Goal: Transaction & Acquisition: Purchase product/service

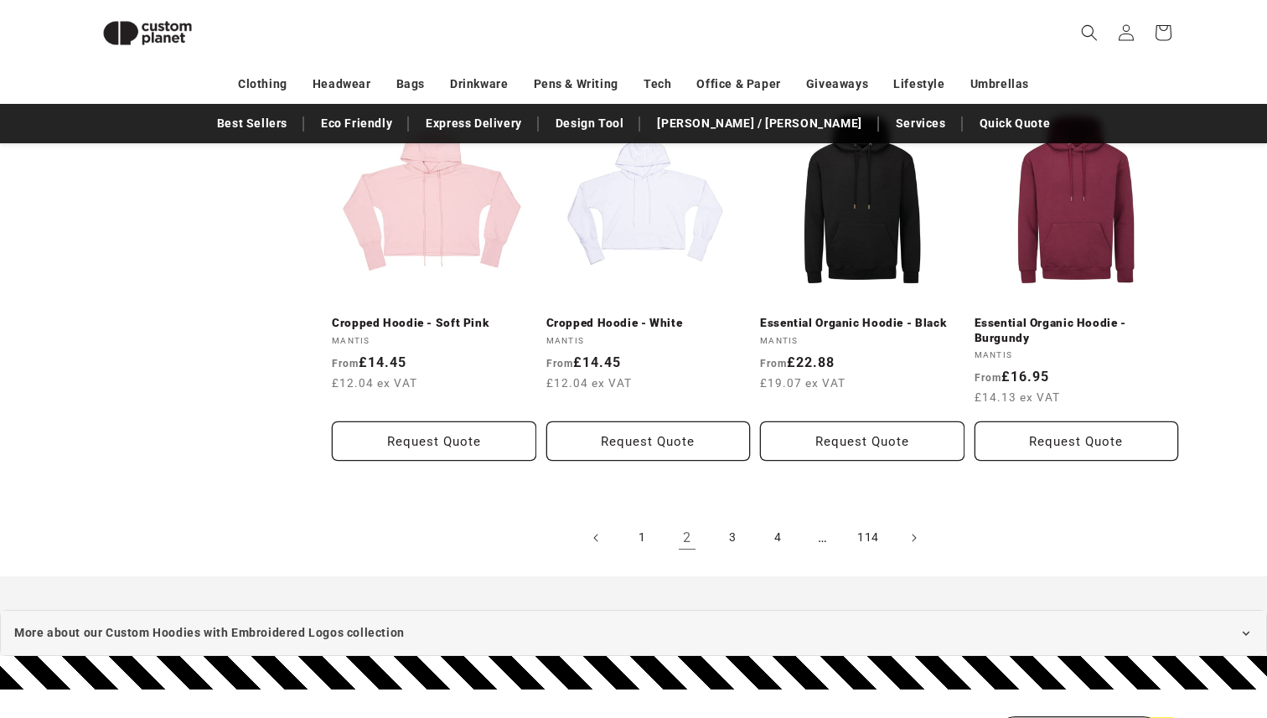
scroll to position [1820, 0]
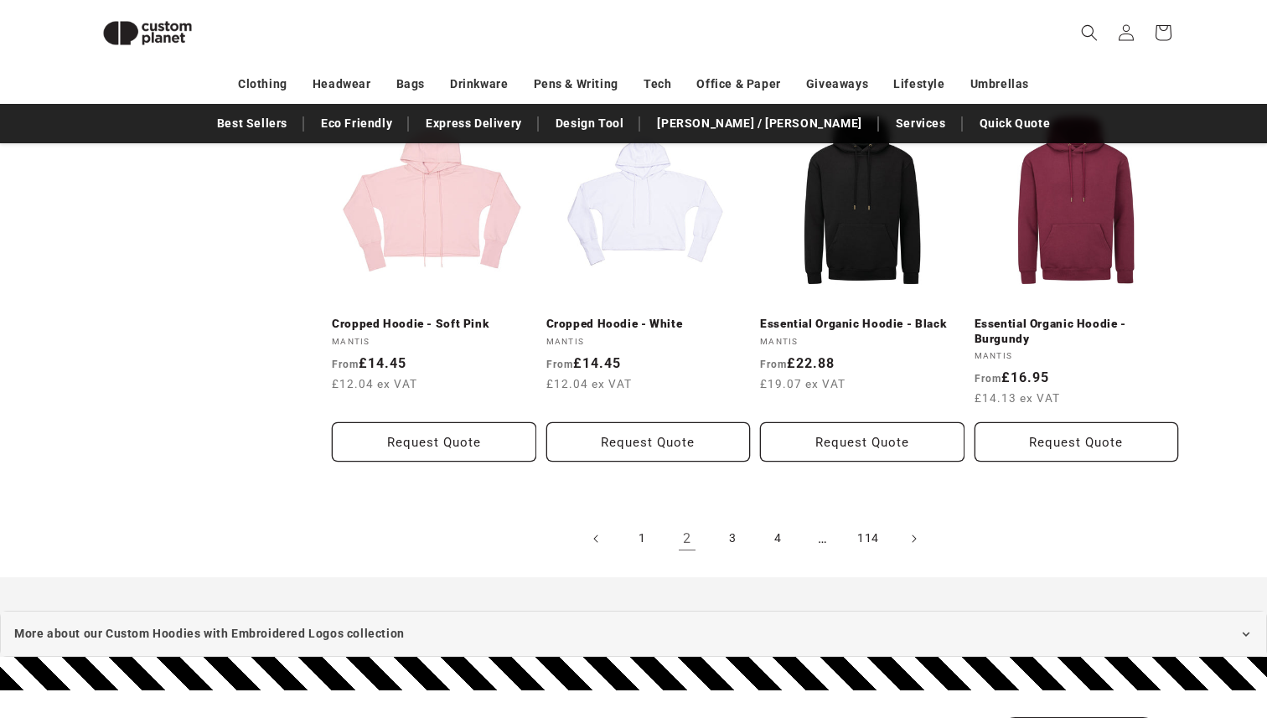
click at [680, 520] on link "2" at bounding box center [686, 538] width 37 height 37
click at [689, 524] on link "2" at bounding box center [686, 538] width 37 height 37
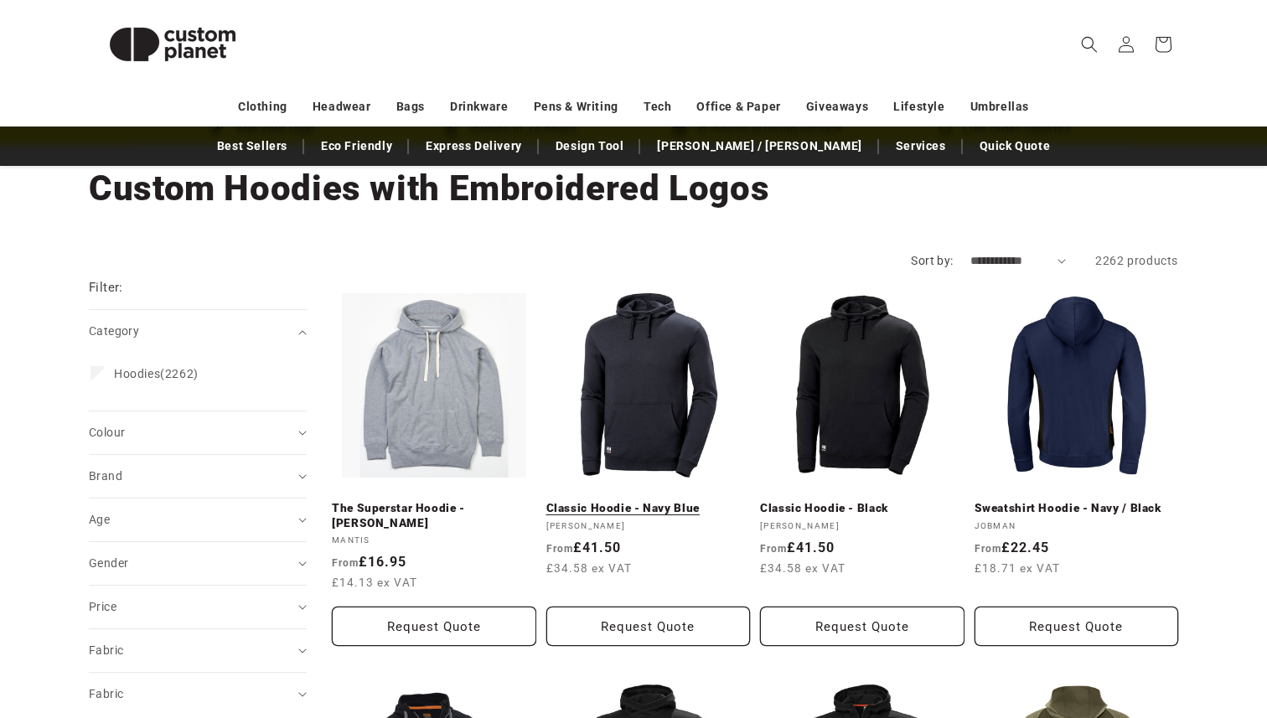
scroll to position [0, 0]
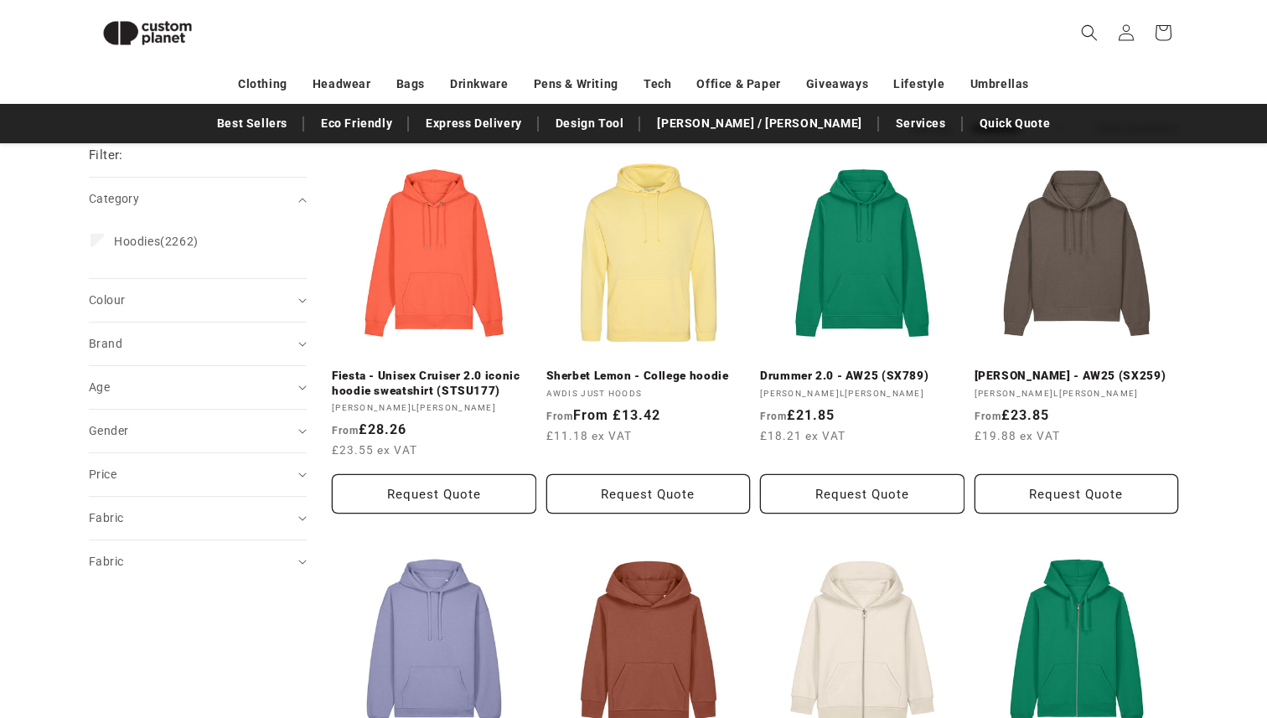
scroll to position [196, 0]
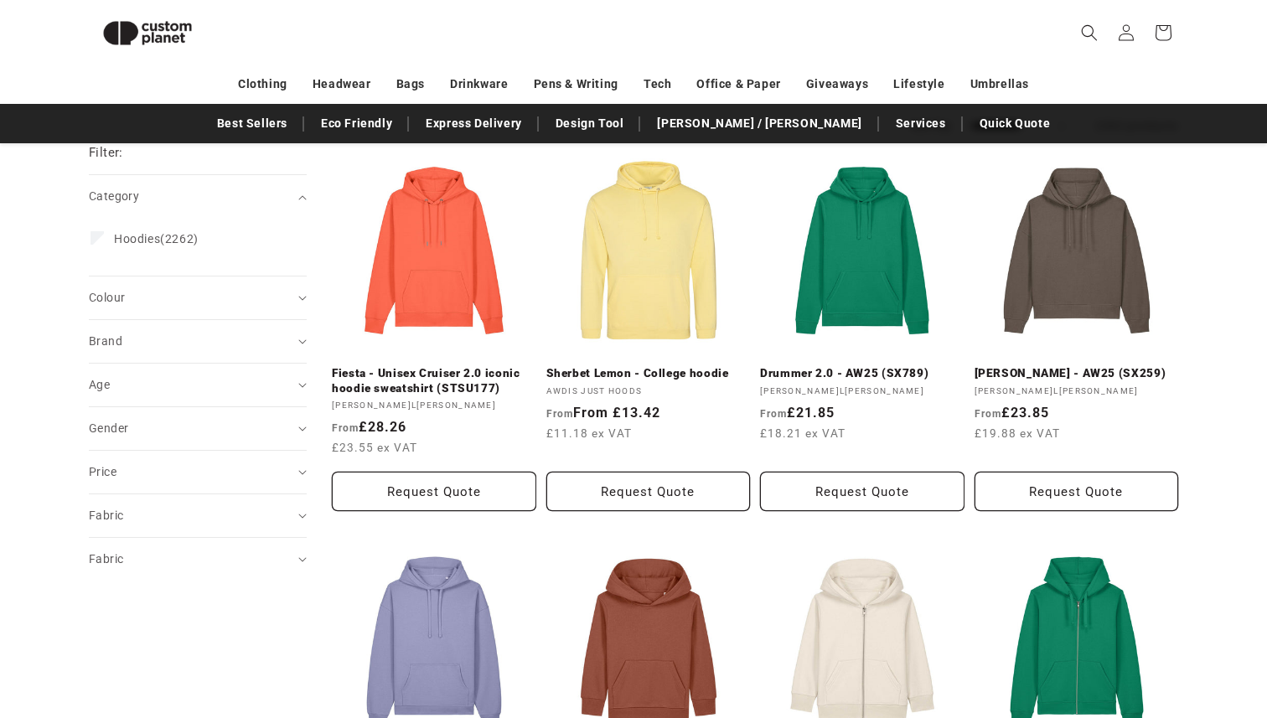
click at [126, 319] on details "Brand (0) Brand adidas® (2) adidas® (2 products) Anthem (60) Anthem (60 product…" at bounding box center [198, 341] width 218 height 44
click at [127, 314] on summary "Colour (0)" at bounding box center [198, 297] width 218 height 43
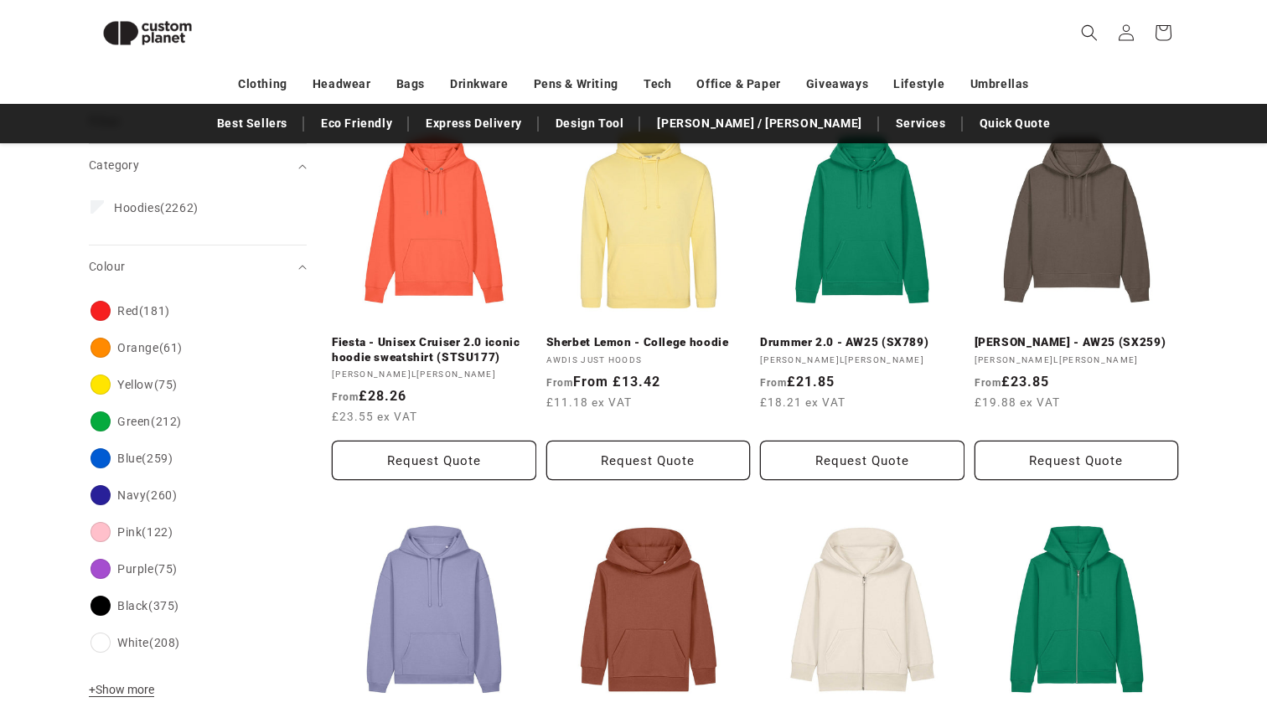
scroll to position [235, 0]
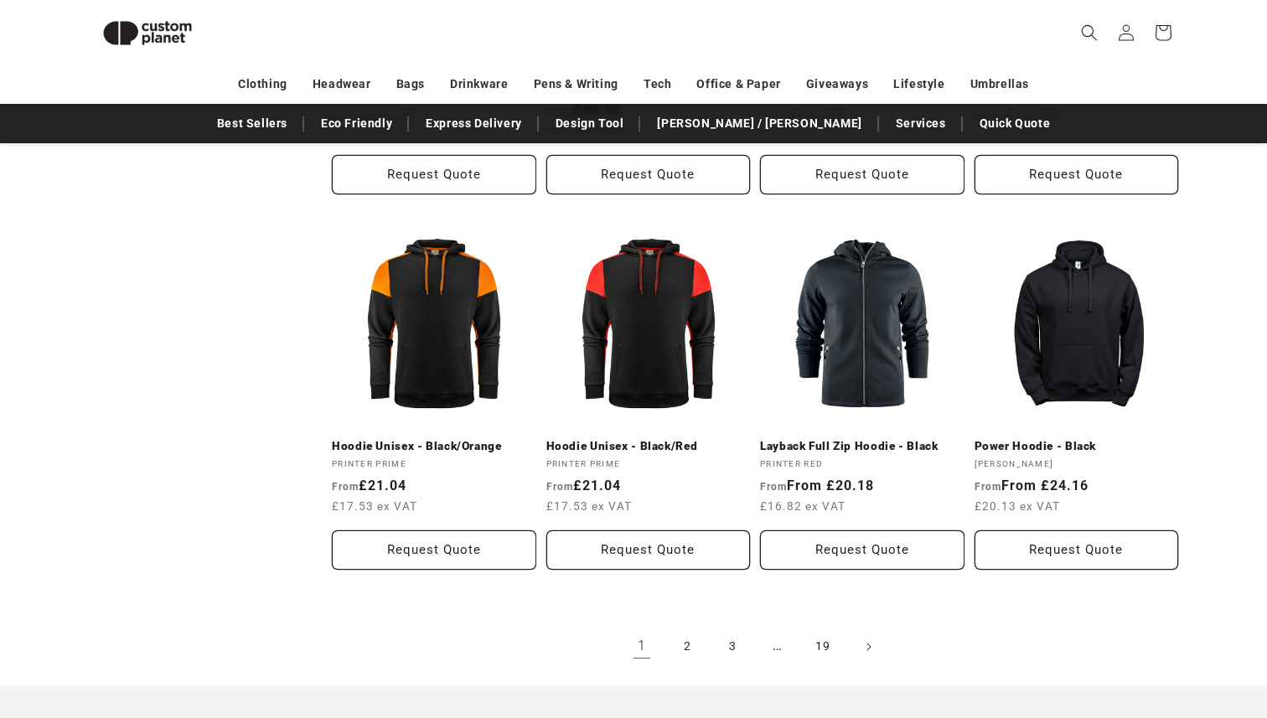
scroll to position [1659, 0]
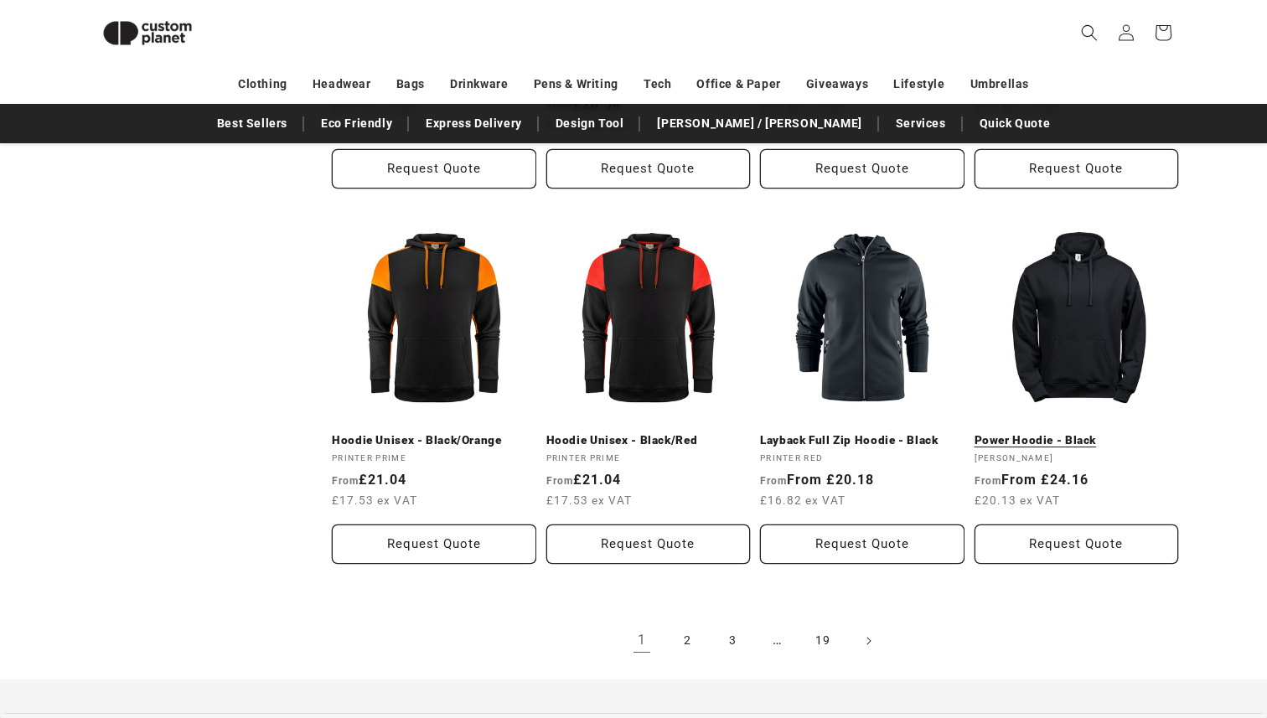
click at [1070, 433] on link "Power Hoodie - Black" at bounding box center [1076, 440] width 204 height 15
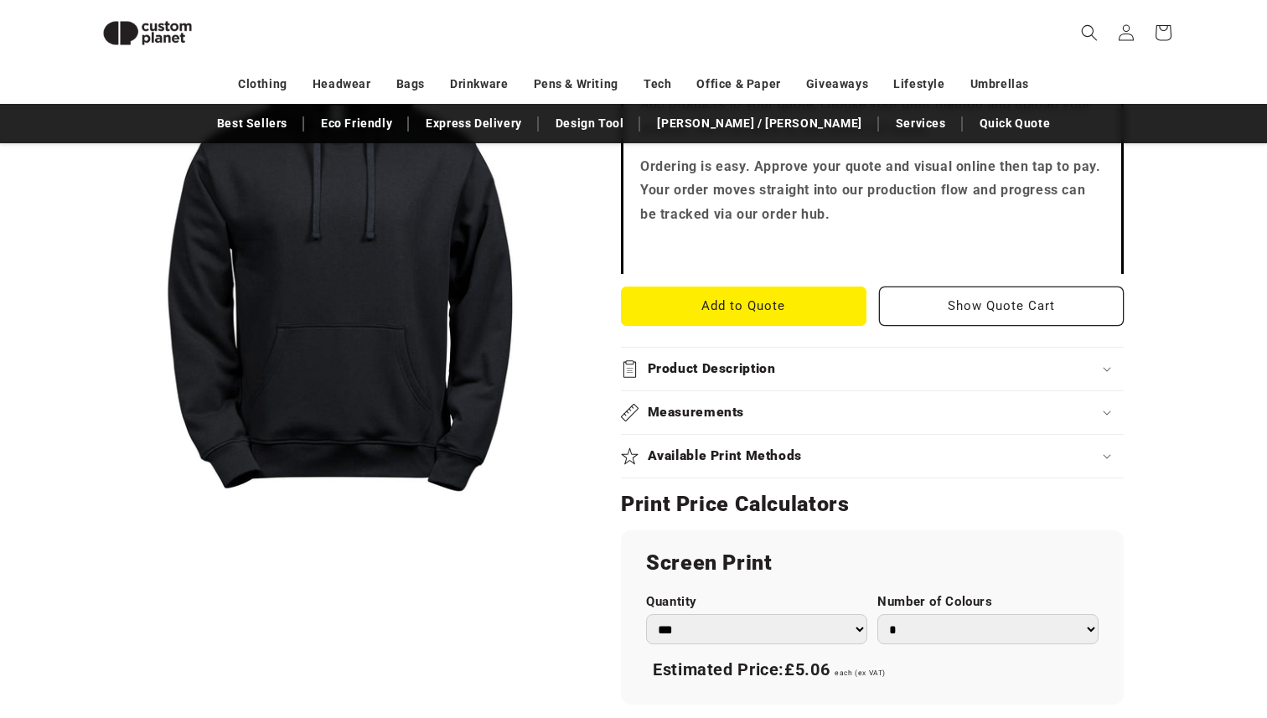
scroll to position [540, 0]
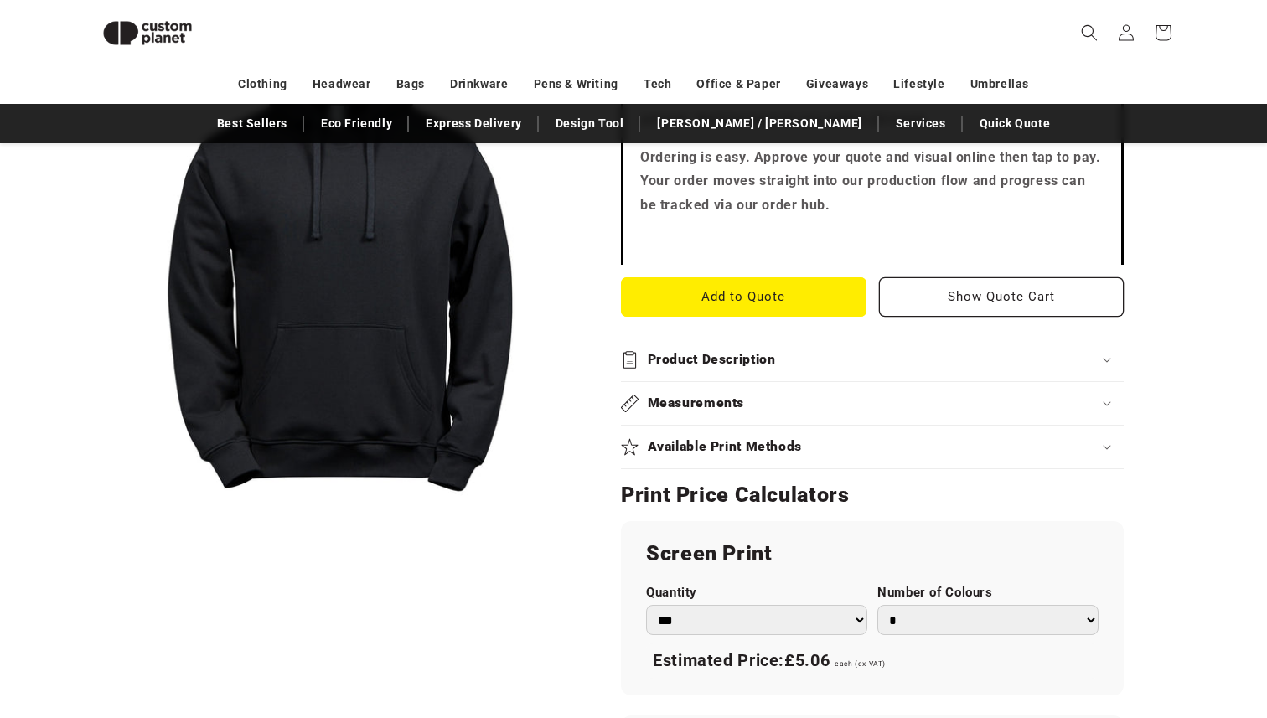
click at [938, 366] on div "Product Description" at bounding box center [872, 360] width 503 height 18
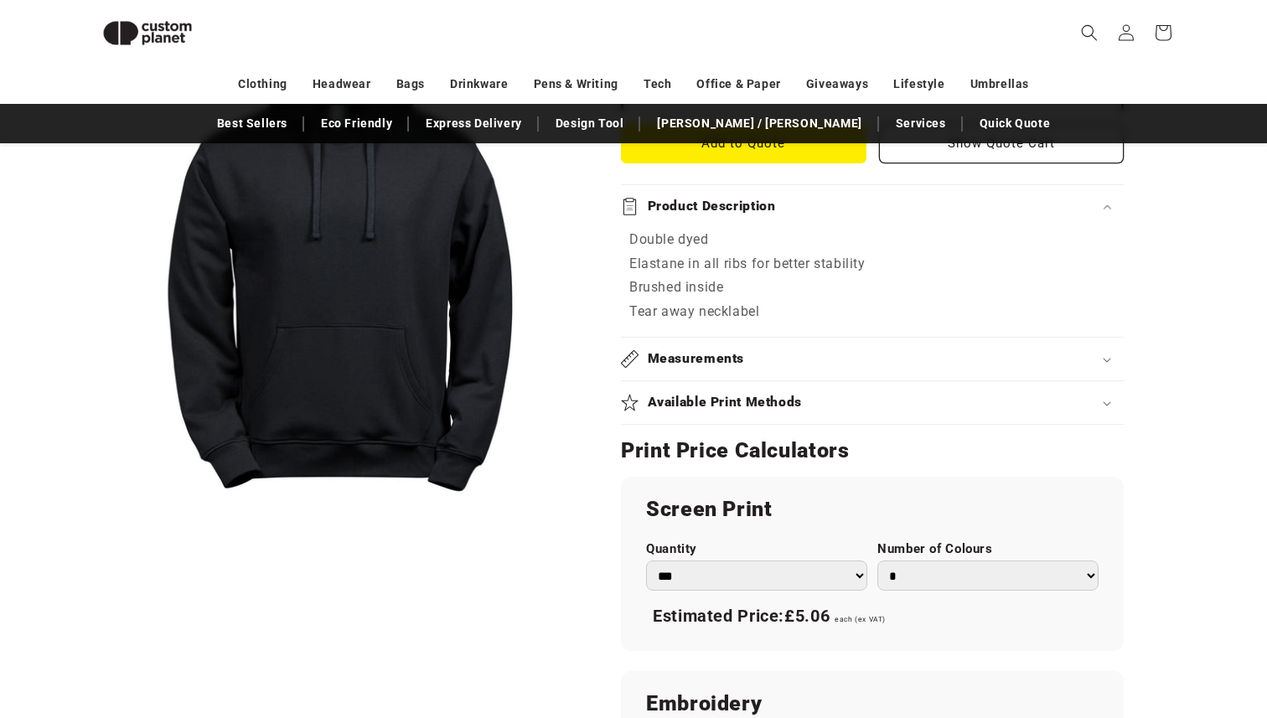
scroll to position [703, 0]
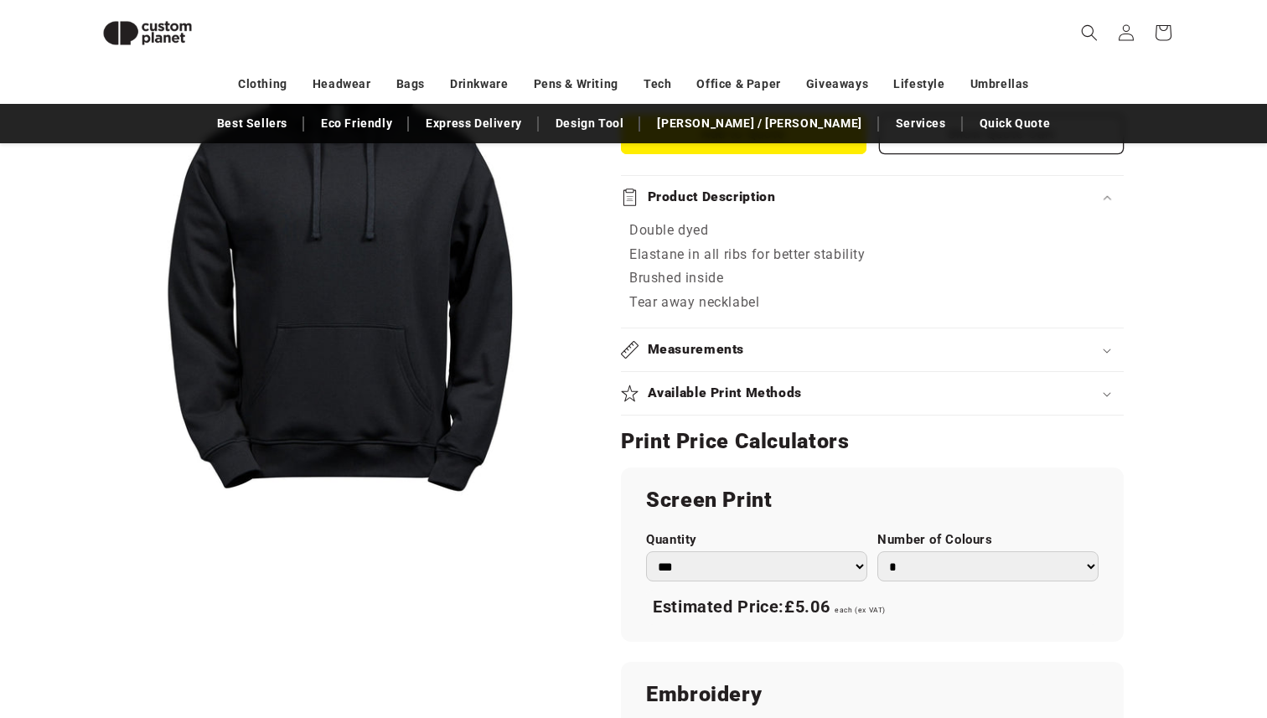
click at [916, 401] on div "Available Print Methods" at bounding box center [872, 393] width 503 height 18
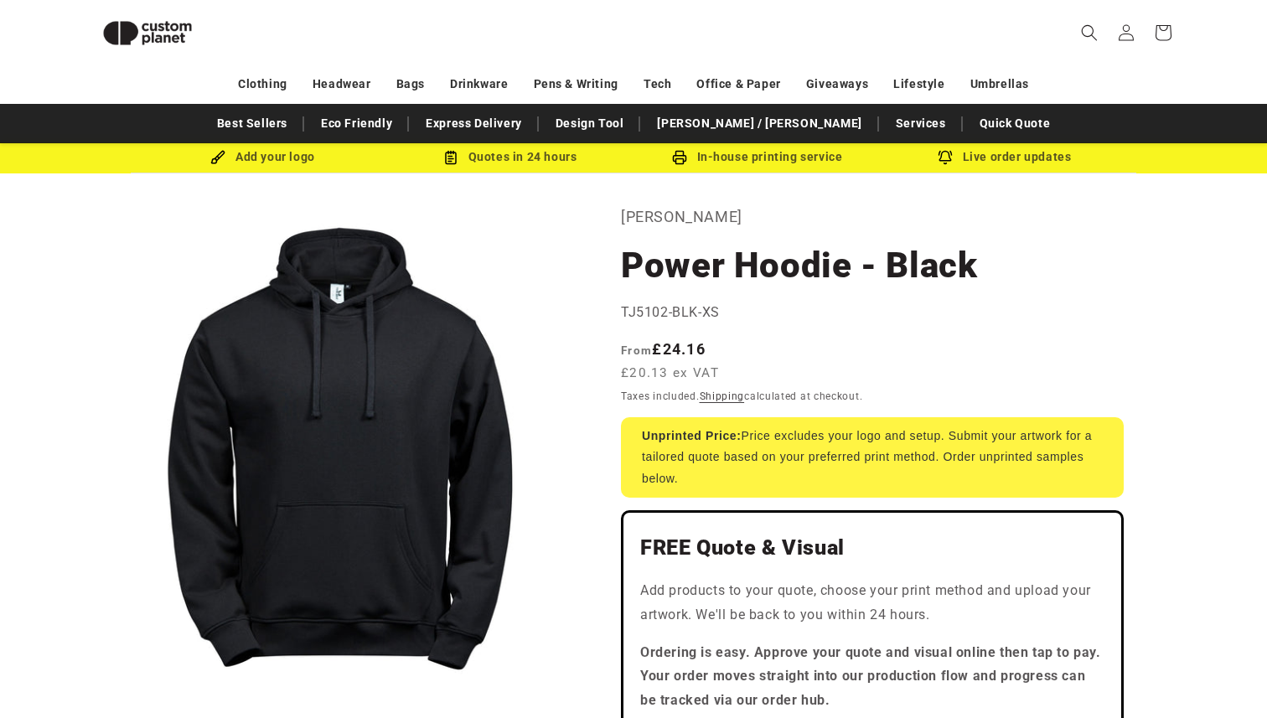
scroll to position [0, 0]
